Goal: Information Seeking & Learning: Check status

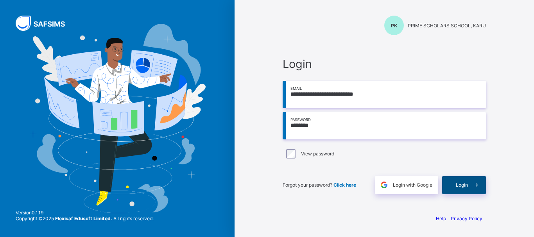
click at [466, 183] on span "Login" at bounding box center [462, 185] width 12 height 6
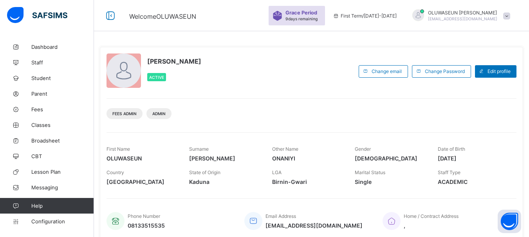
click at [207, 183] on span "Kaduna" at bounding box center [224, 182] width 71 height 7
click at [37, 114] on link "Fees" at bounding box center [47, 110] width 94 height 16
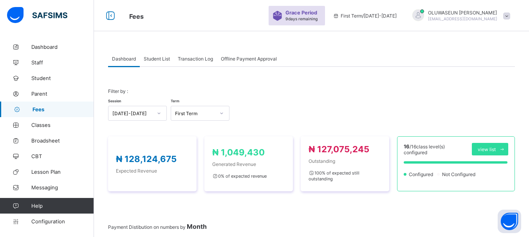
click at [164, 59] on span "Student List" at bounding box center [157, 59] width 26 height 6
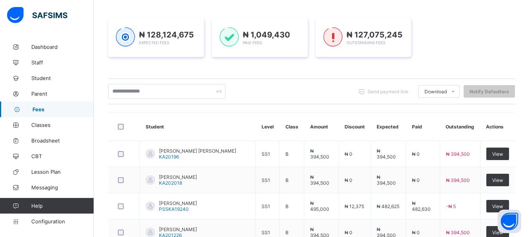
scroll to position [118, 0]
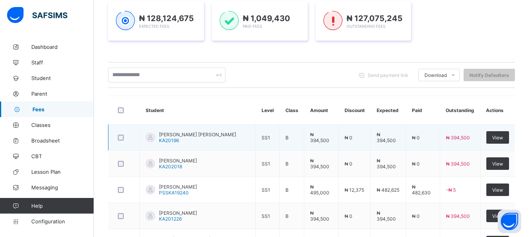
click at [176, 138] on span "KA20196" at bounding box center [169, 141] width 20 height 6
